Goal: Check status: Check status

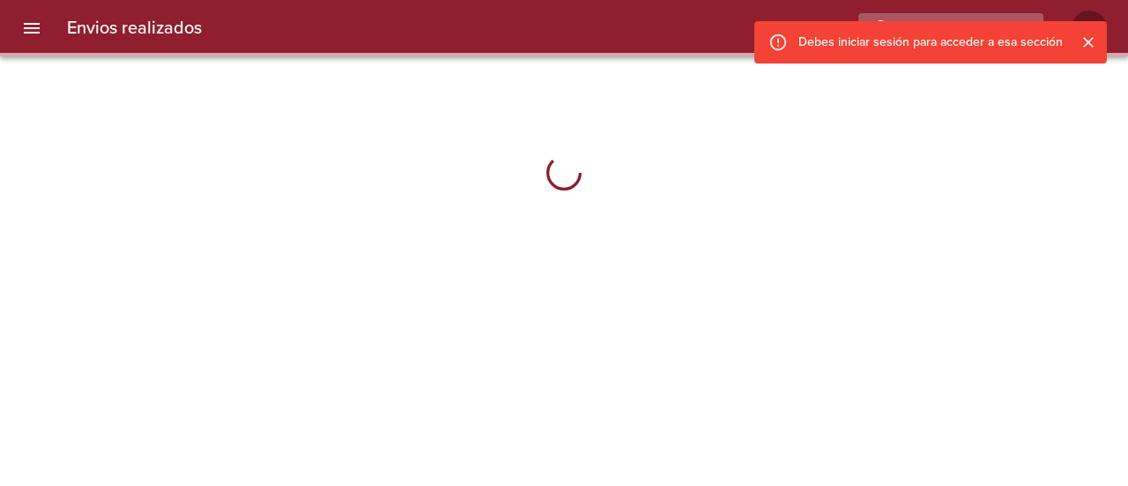
drag, startPoint x: 1083, startPoint y: 42, endPoint x: 941, endPoint y: 20, distance: 143.6
click at [1083, 42] on icon "Cerrar" at bounding box center [1089, 42] width 18 height 18
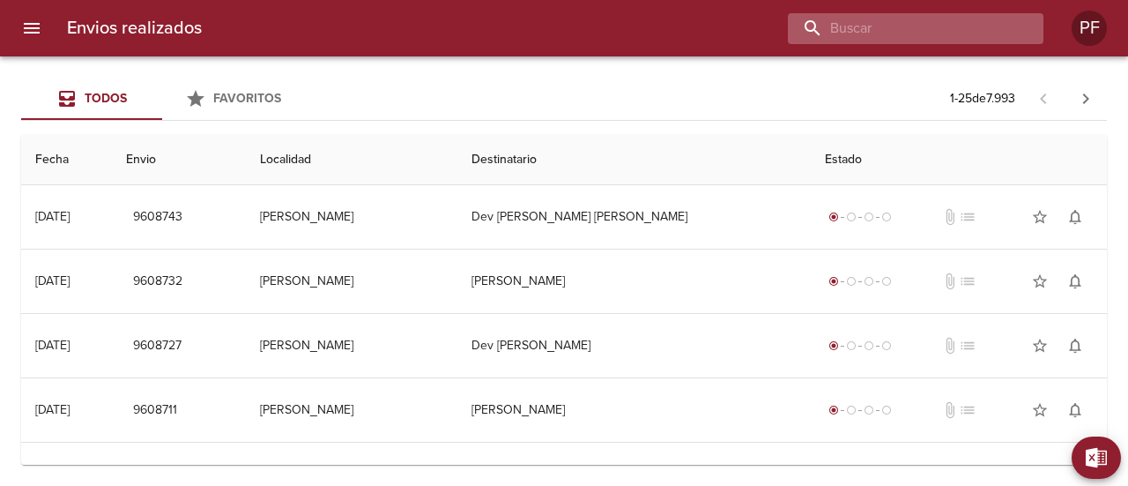
click at [941, 22] on input "buscar" at bounding box center [901, 28] width 226 height 31
paste input "[PERSON_NAME]"
type input "[PERSON_NAME]"
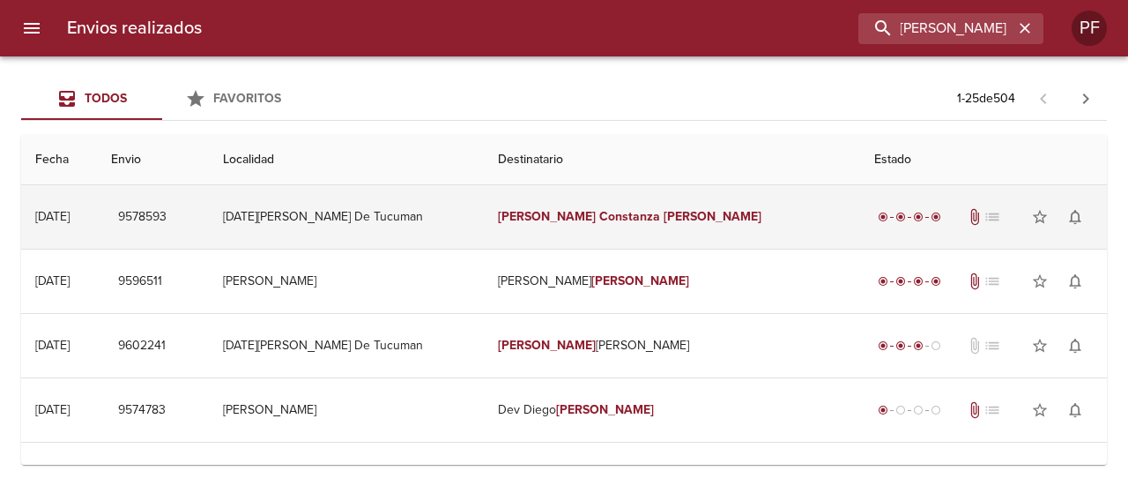
click at [601, 212] on em "Constanza" at bounding box center [629, 216] width 61 height 15
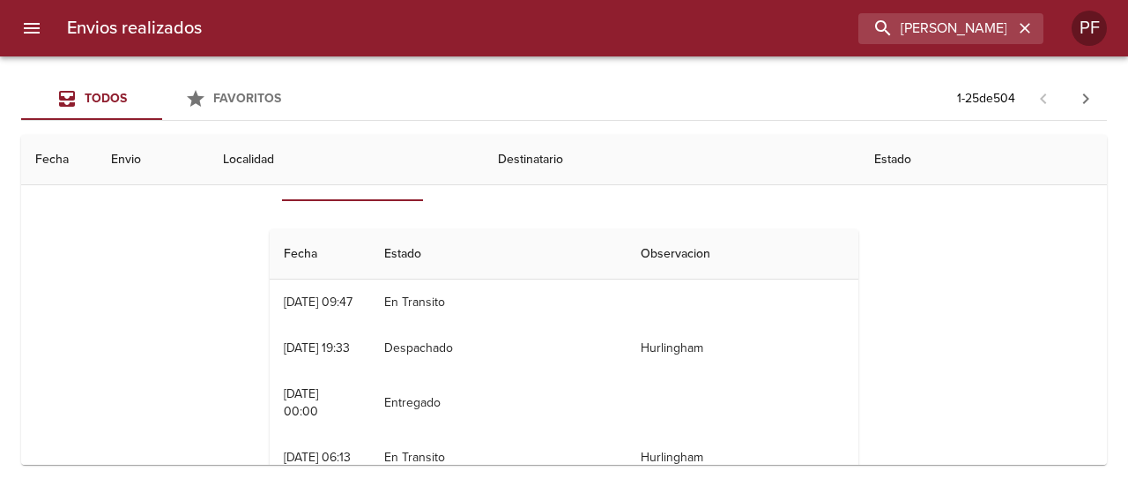
scroll to position [88, 0]
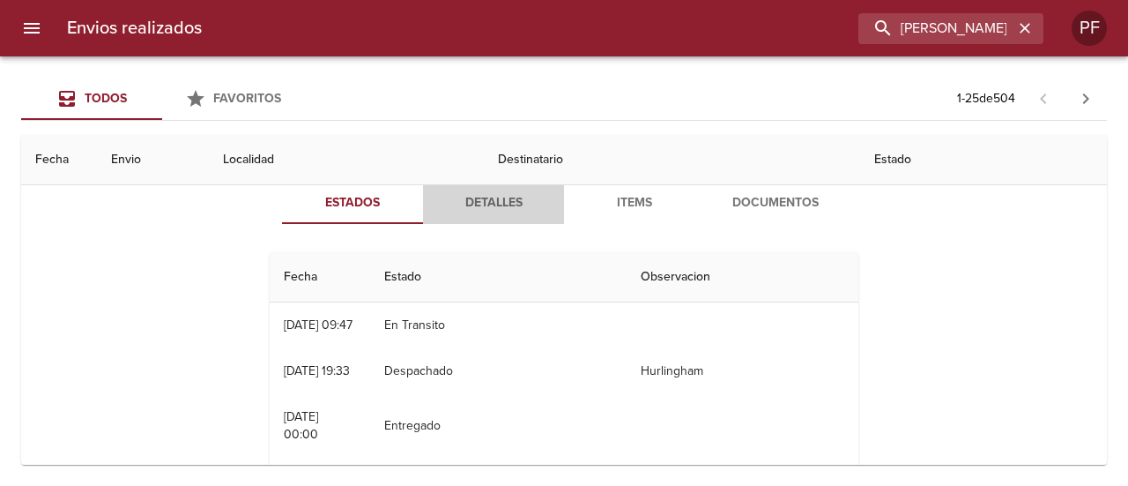
click at [476, 214] on button "Detalles" at bounding box center [493, 203] width 141 height 42
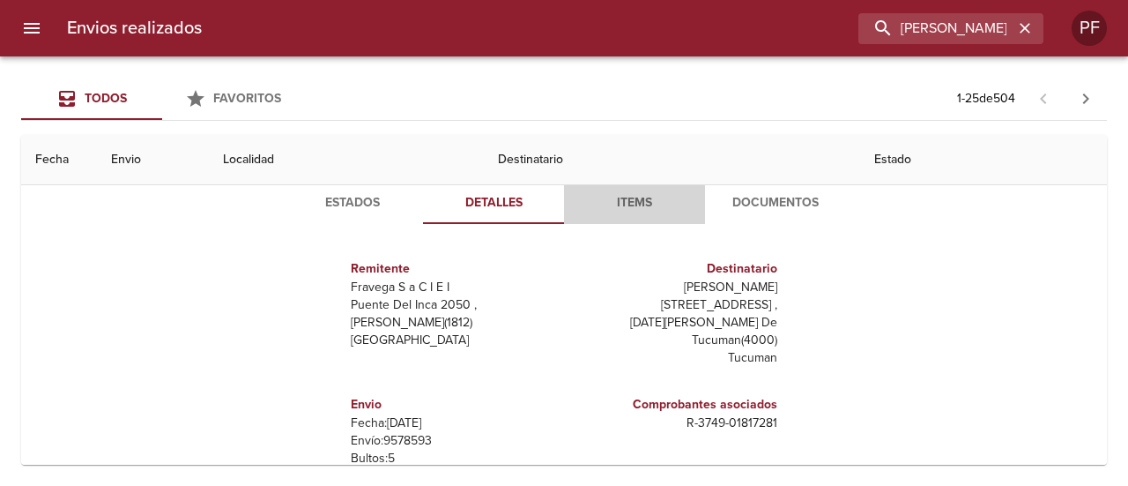
click at [616, 211] on span "Items" at bounding box center [635, 203] width 120 height 22
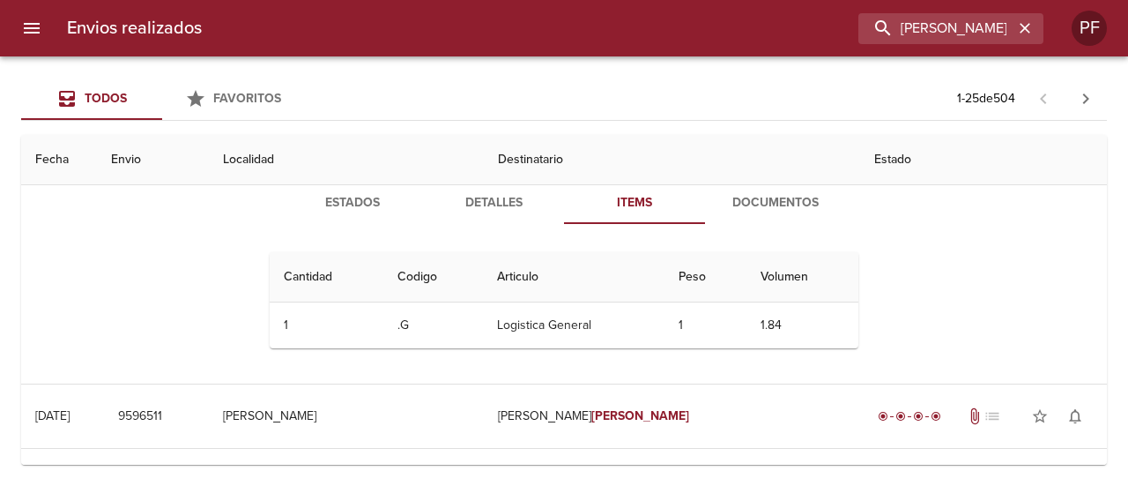
click at [756, 204] on span "Documentos" at bounding box center [776, 203] width 120 height 22
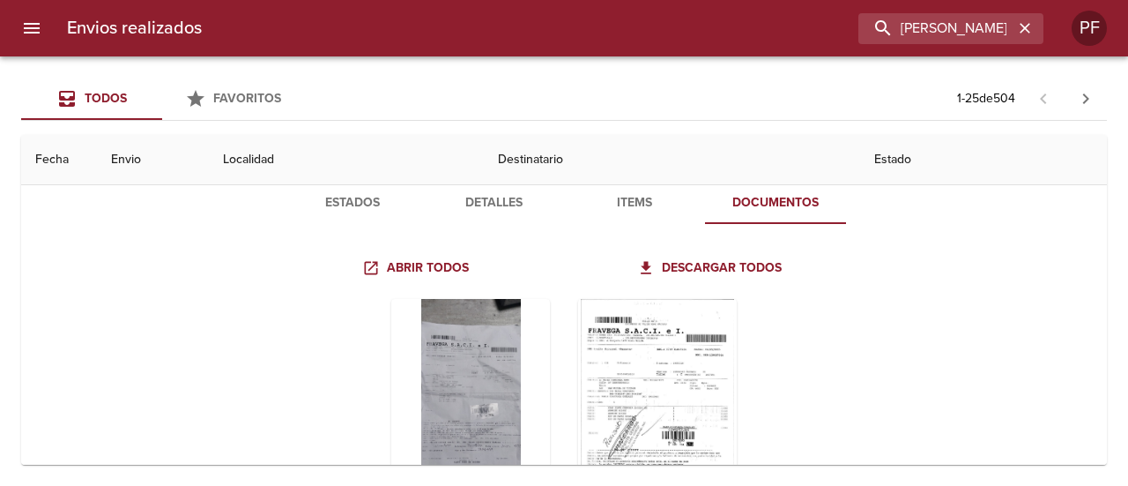
scroll to position [176, 0]
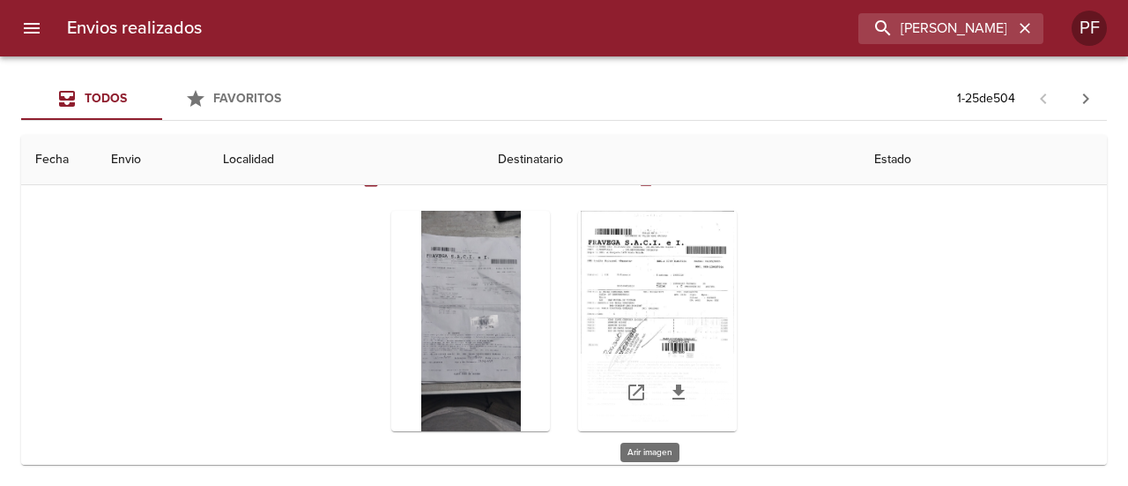
click at [626, 261] on div "Tabla de envíos del cliente" at bounding box center [657, 321] width 159 height 220
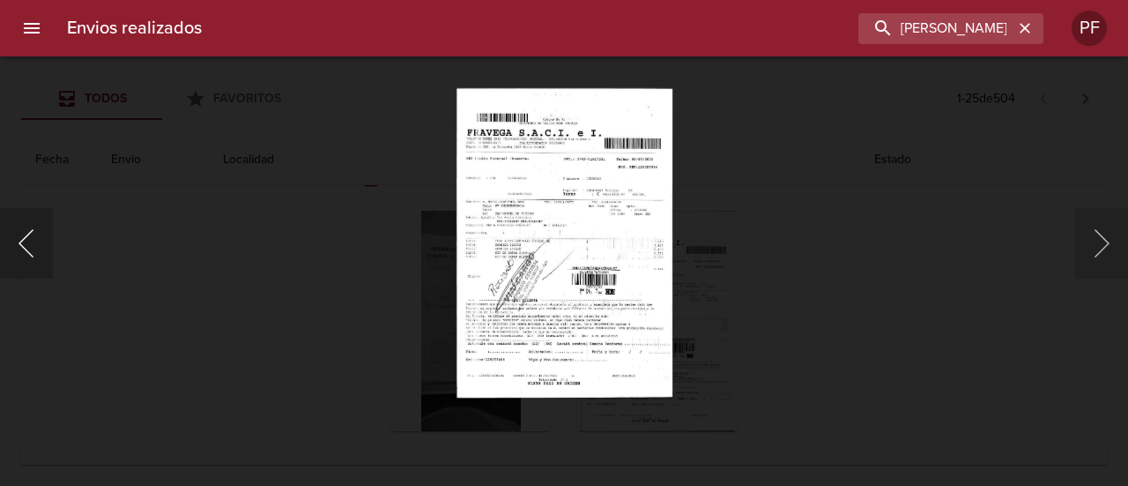
click at [31, 253] on button "Anterior" at bounding box center [26, 243] width 53 height 71
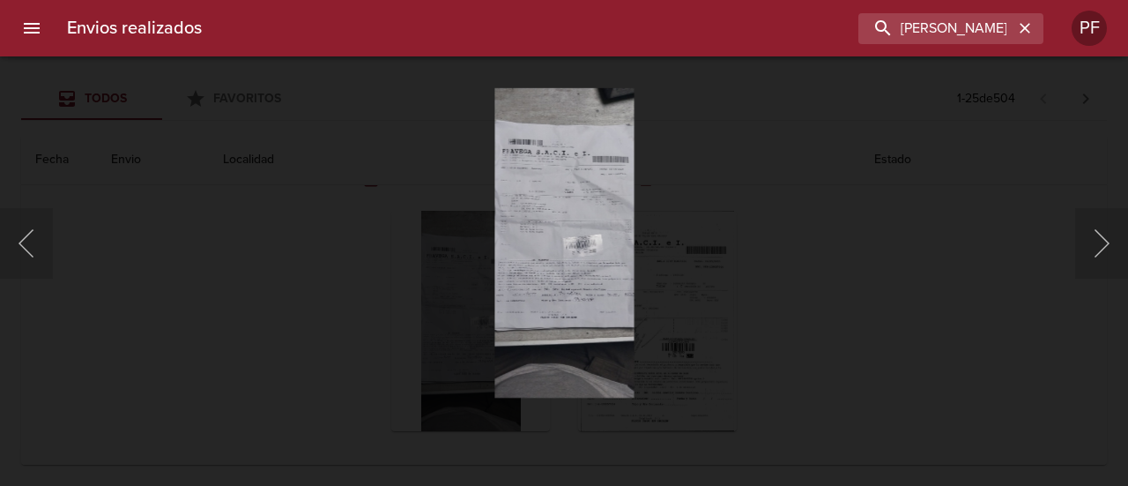
click at [732, 243] on div "Lightbox" at bounding box center [564, 243] width 1128 height 486
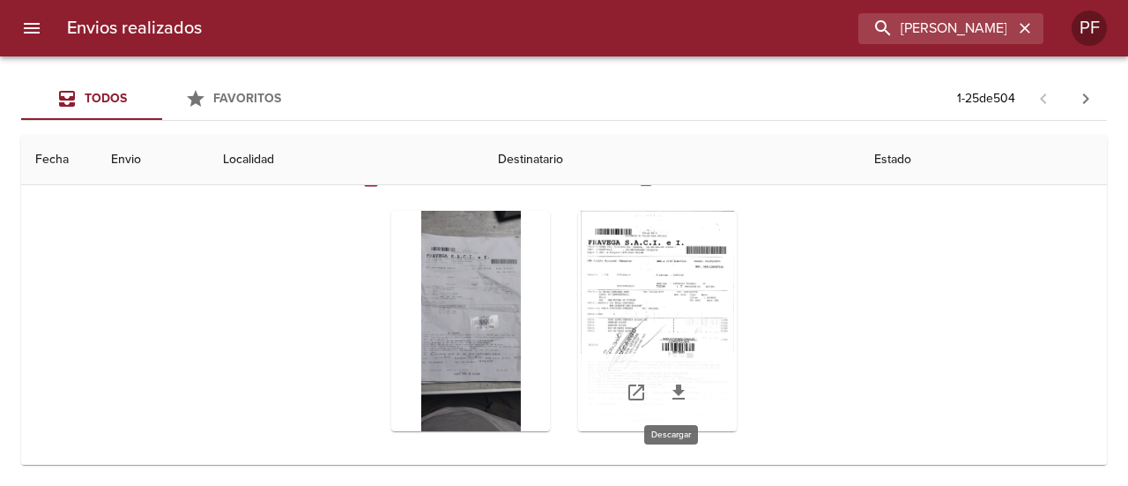
click at [676, 394] on icon "Tabla de envíos del cliente" at bounding box center [678, 392] width 21 height 21
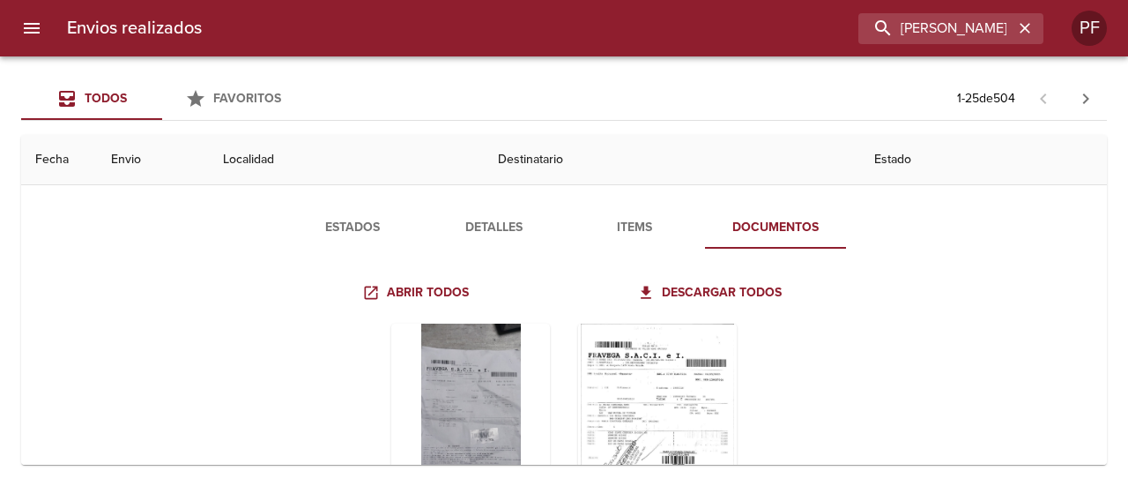
scroll to position [0, 0]
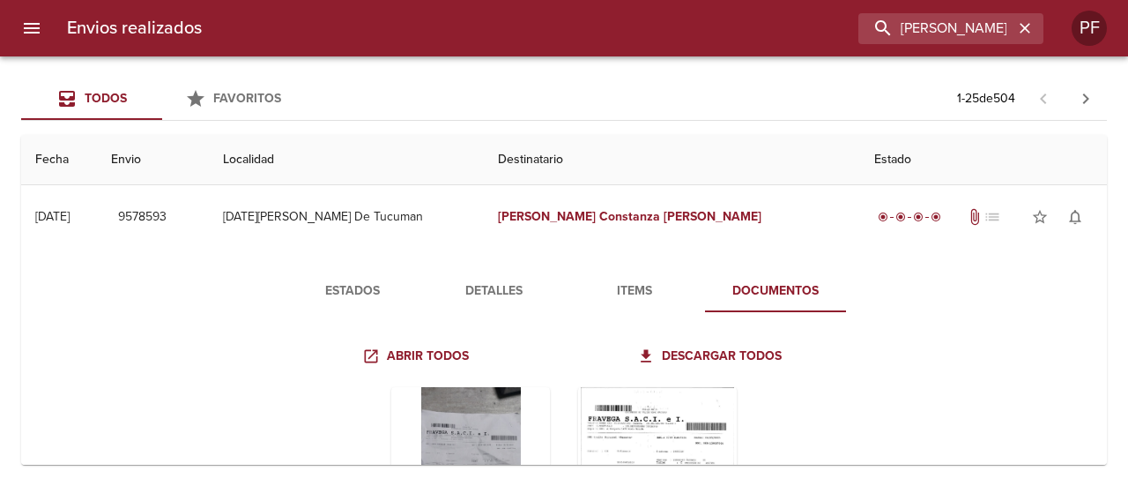
click at [370, 282] on span "Estados" at bounding box center [353, 291] width 120 height 22
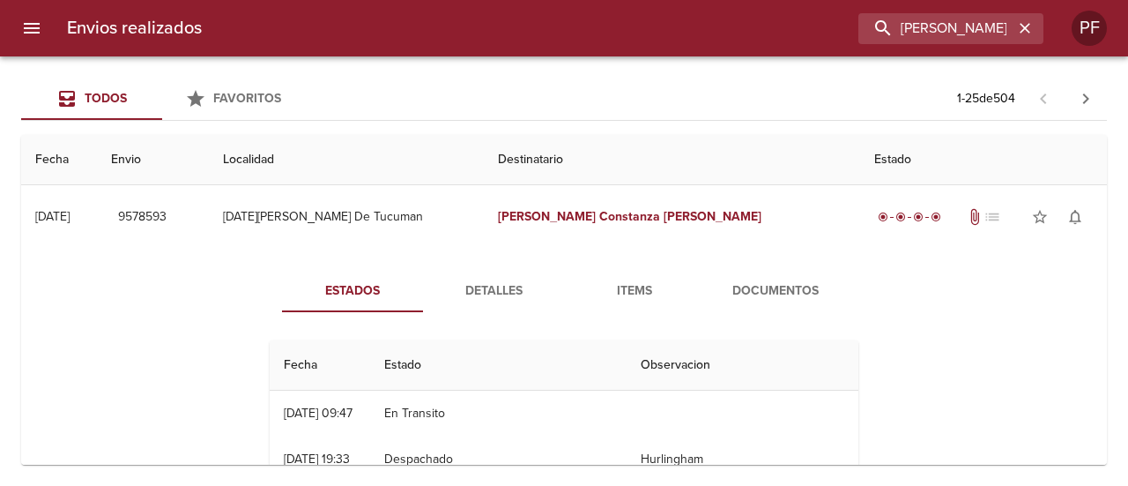
scroll to position [88, 0]
